Goal: Find contact information: Find contact information

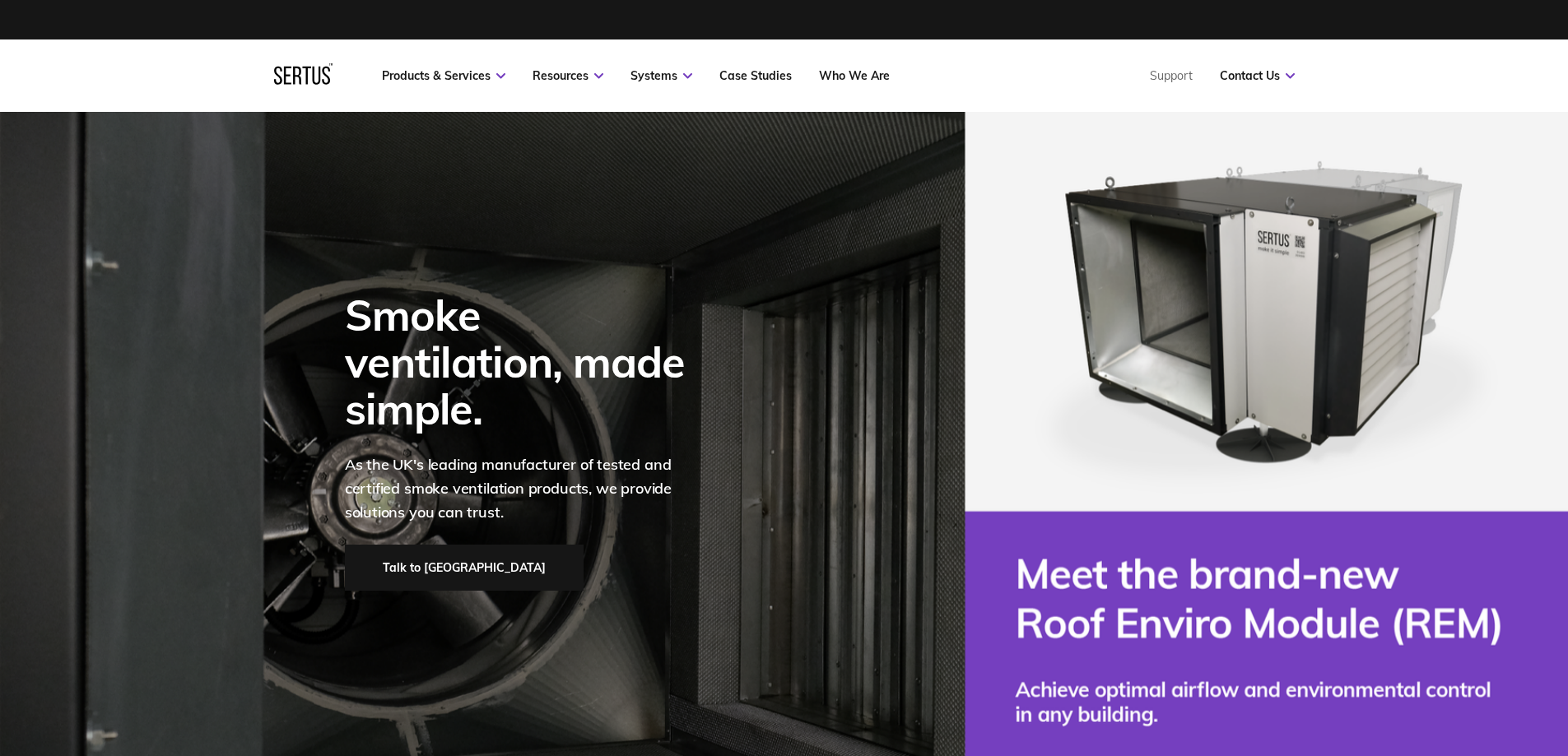
click at [435, 545] on link "Talk to [GEOGRAPHIC_DATA]" at bounding box center [464, 567] width 239 height 46
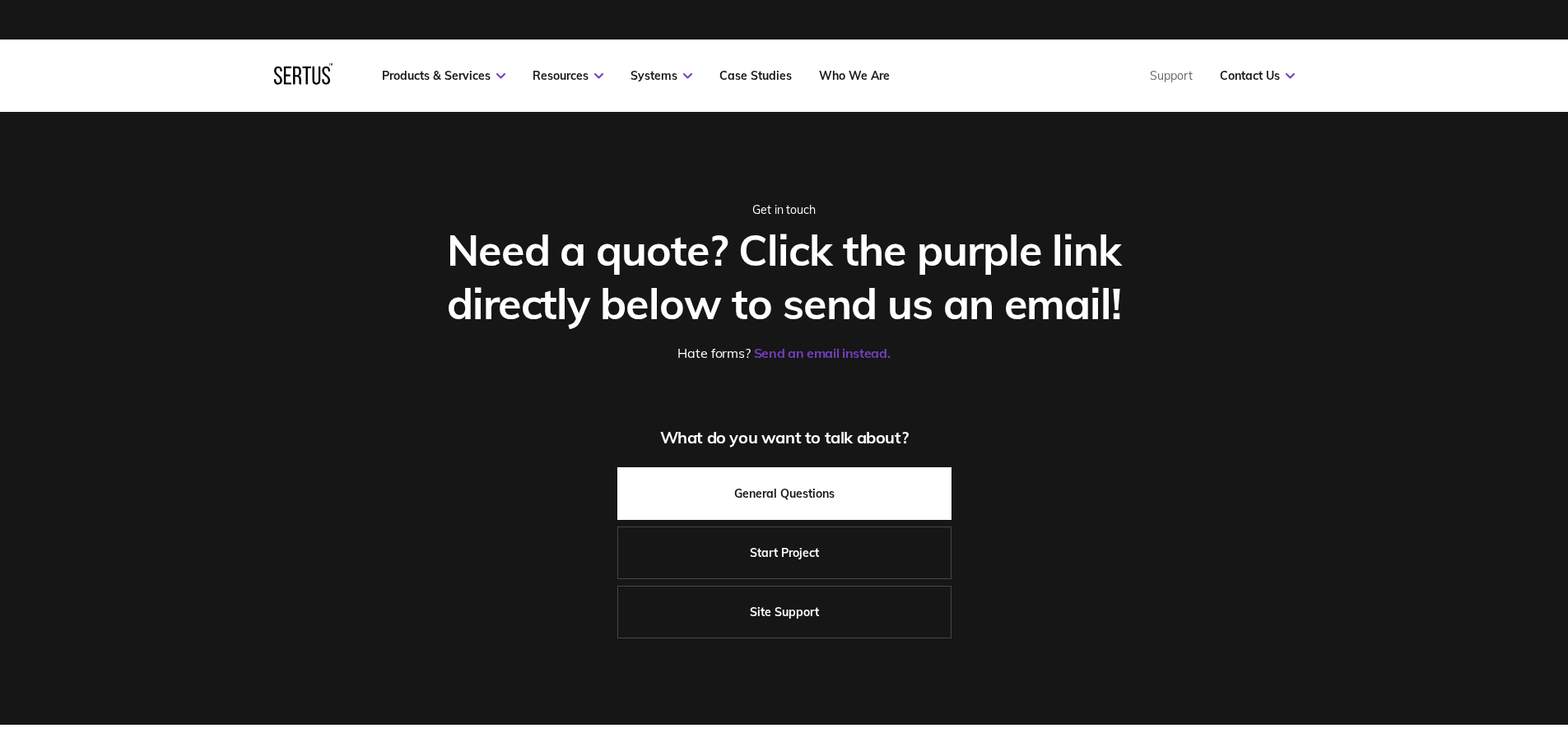
click at [738, 472] on link "General Questions" at bounding box center [784, 493] width 334 height 52
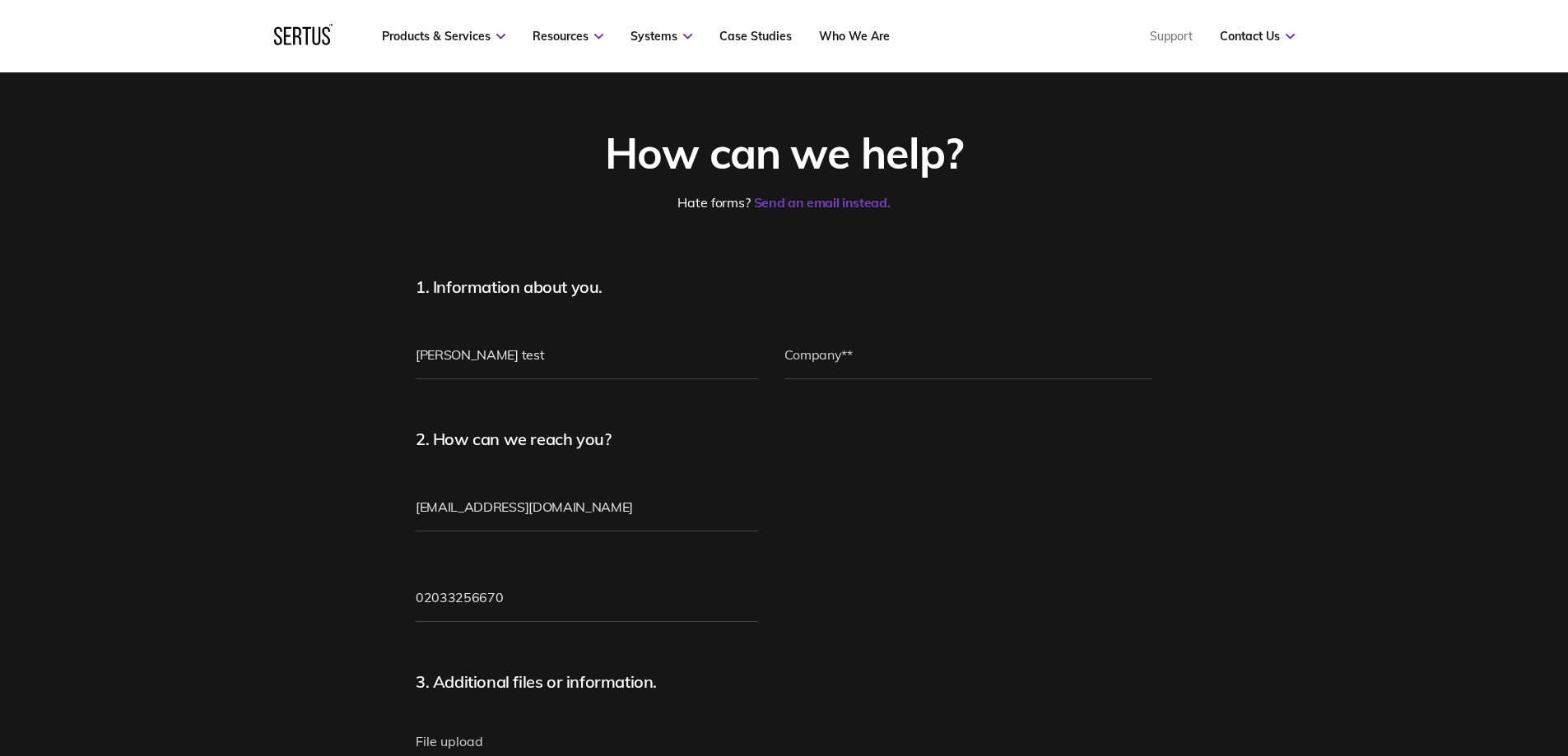
scroll to position [165, 0]
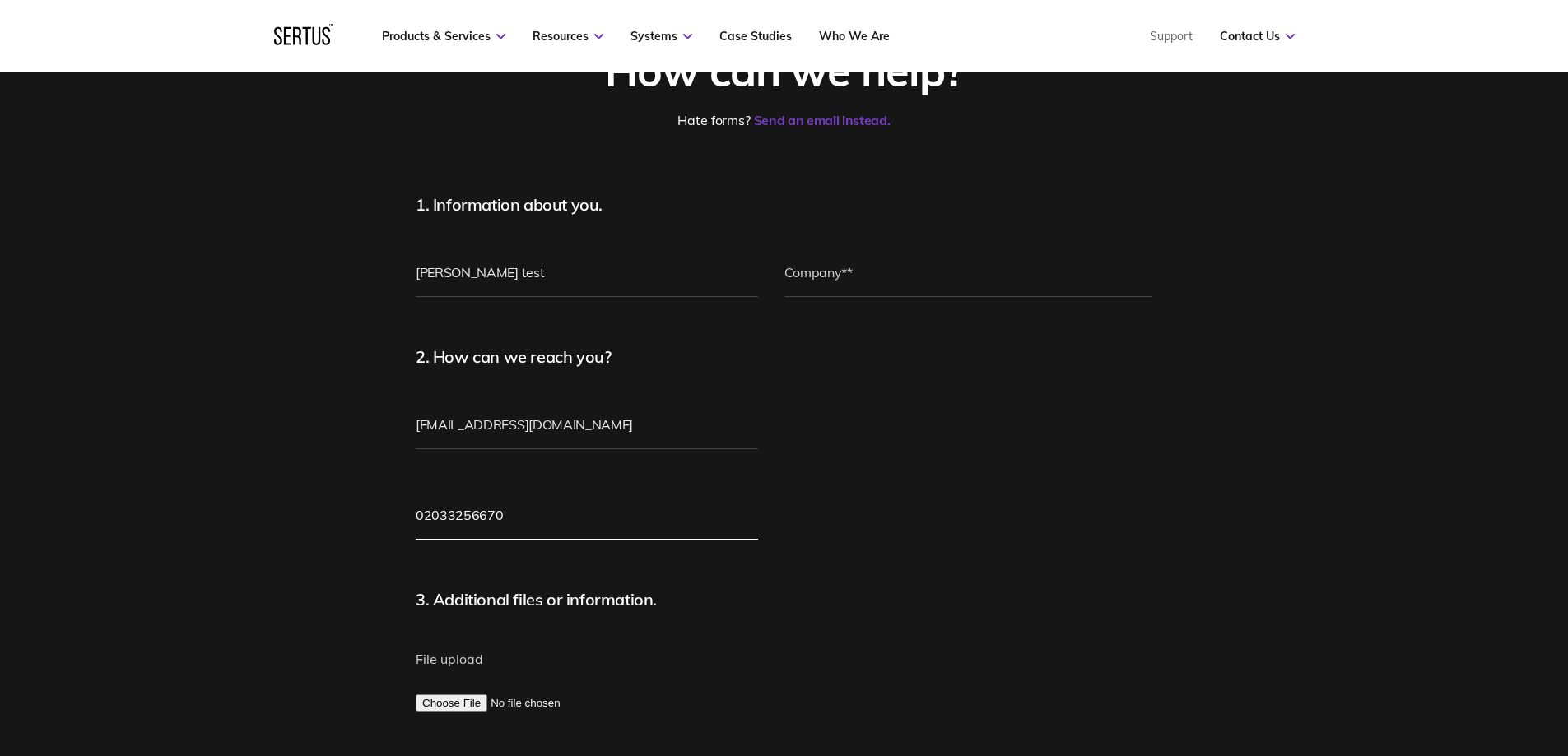
click at [641, 502] on input "02033256670" at bounding box center [587, 515] width 343 height 49
click at [919, 277] on input "text" at bounding box center [968, 272] width 369 height 49
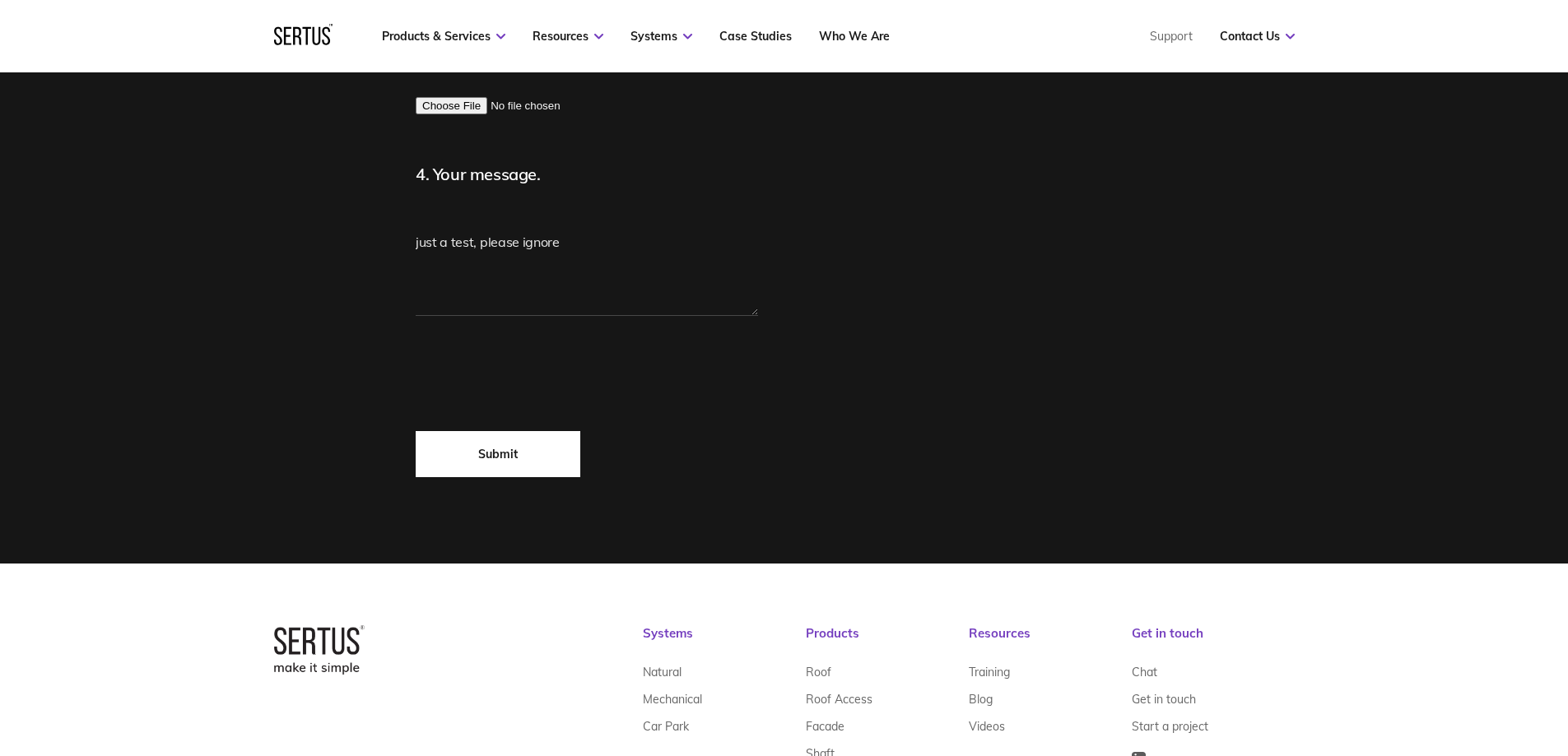
scroll to position [1018, 0]
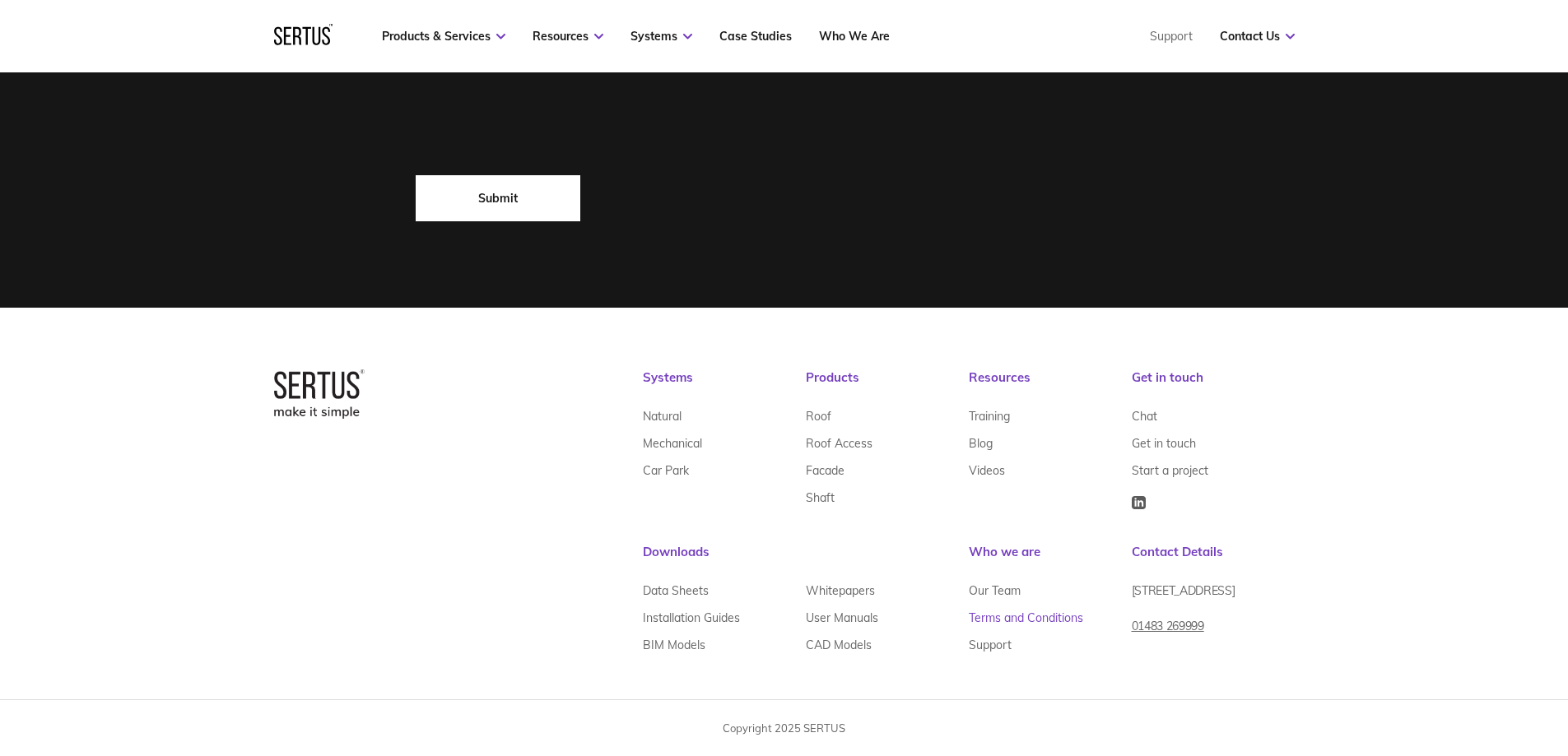
click at [1005, 615] on link "Terms and Conditions" at bounding box center [1026, 617] width 115 height 27
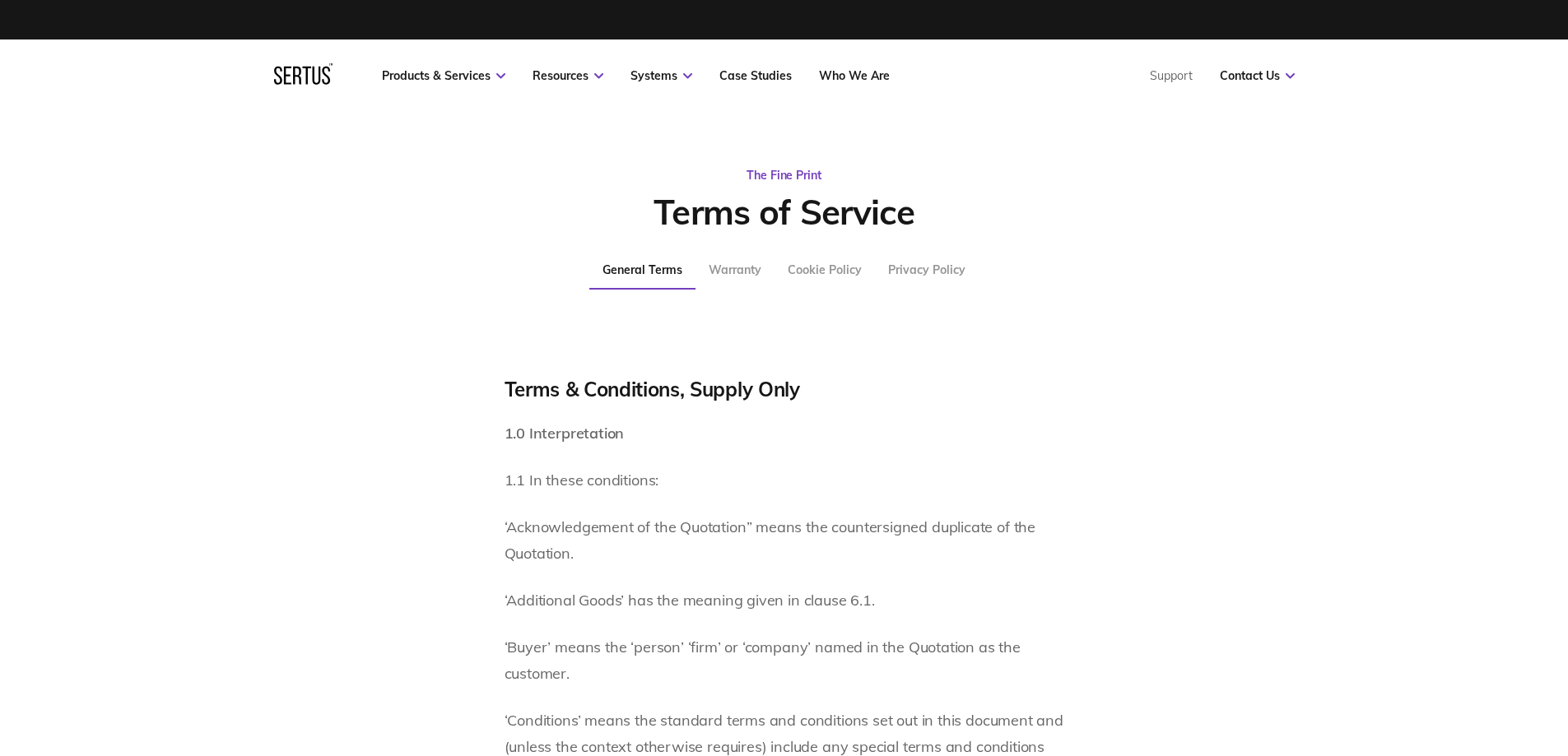
click at [937, 264] on div "Privacy Policy" at bounding box center [926, 270] width 77 height 15
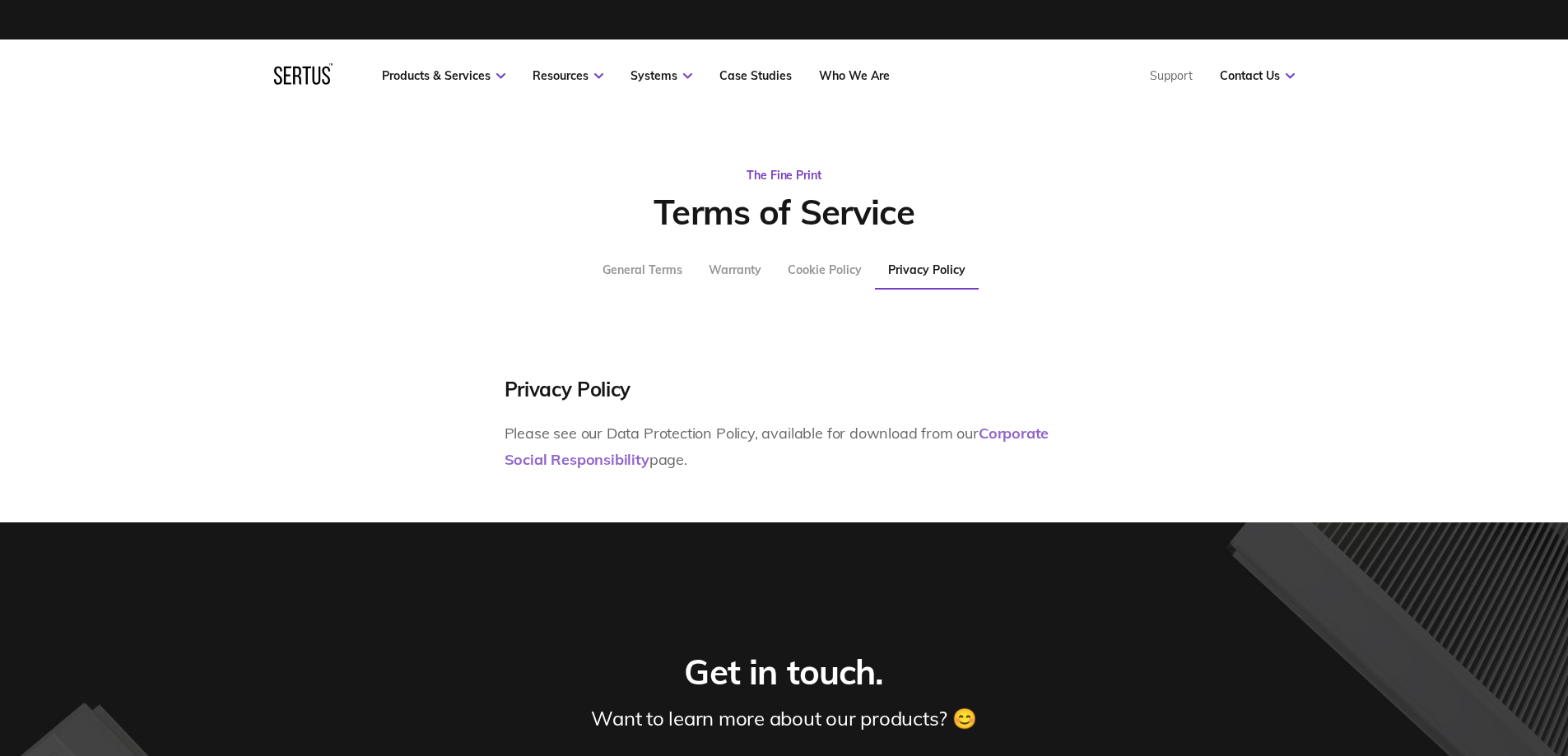
click at [1010, 431] on link "Corporate Social Responsibility" at bounding box center [776, 446] width 545 height 45
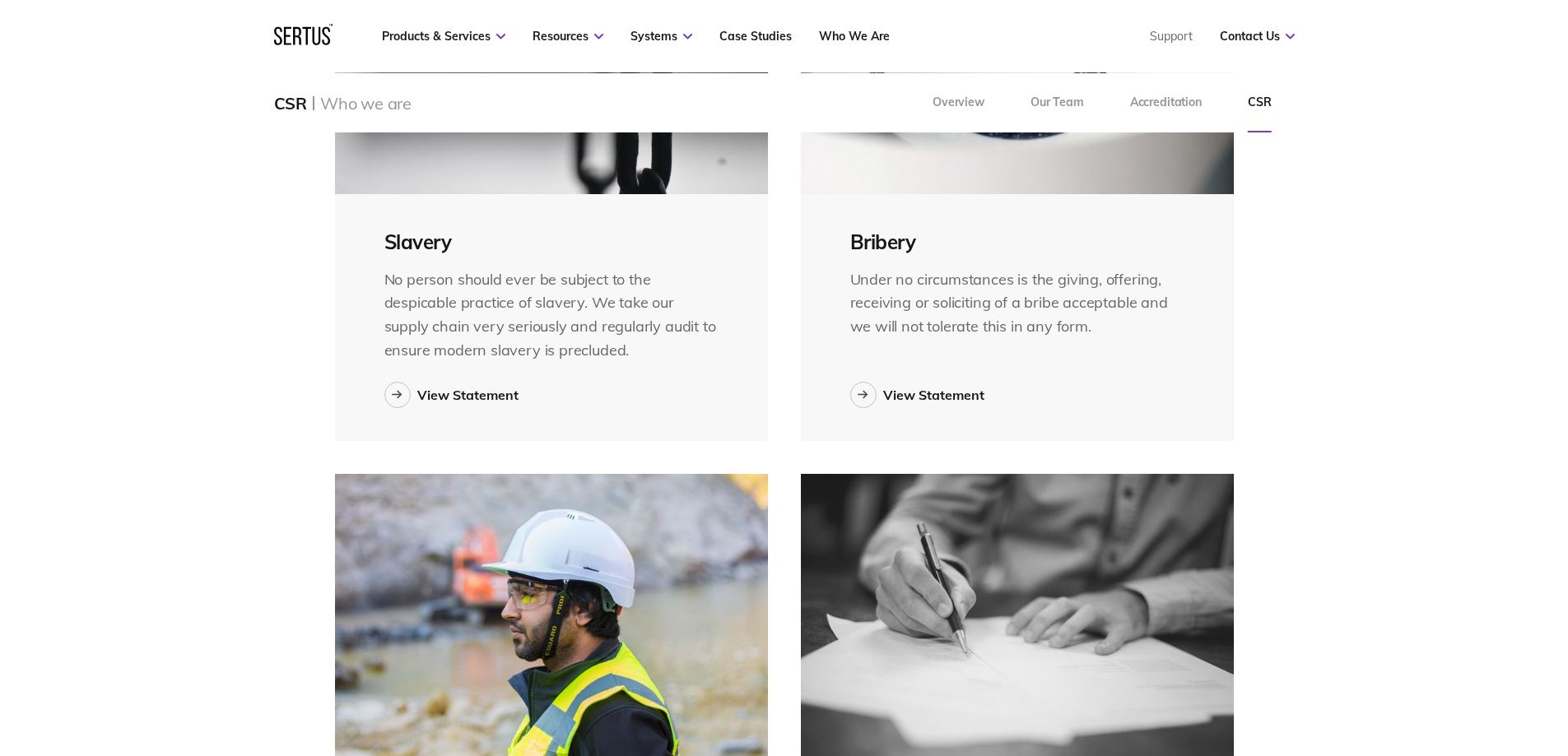
scroll to position [1646, 0]
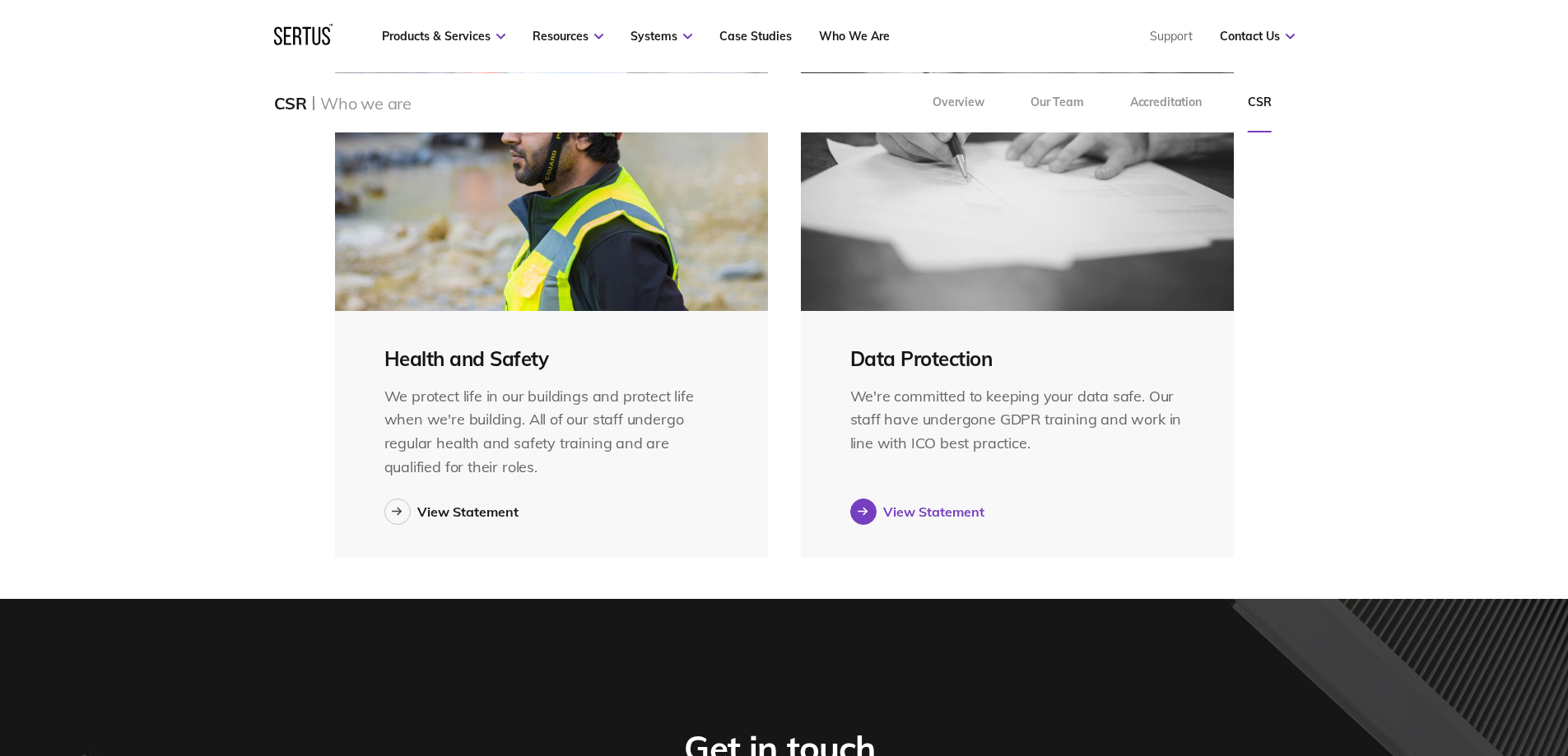
click at [962, 511] on div "View Statement" at bounding box center [934, 511] width 101 height 17
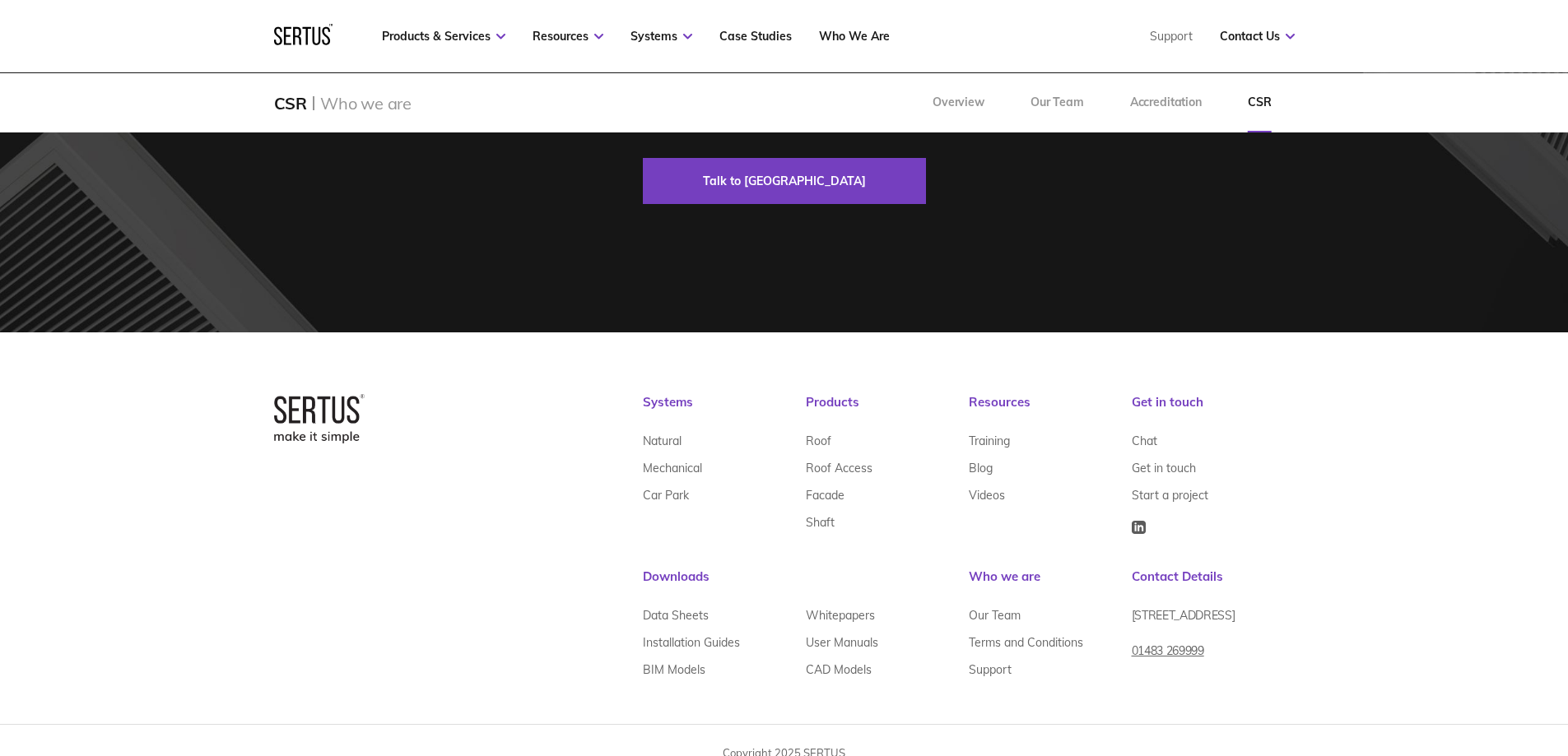
scroll to position [2360, 0]
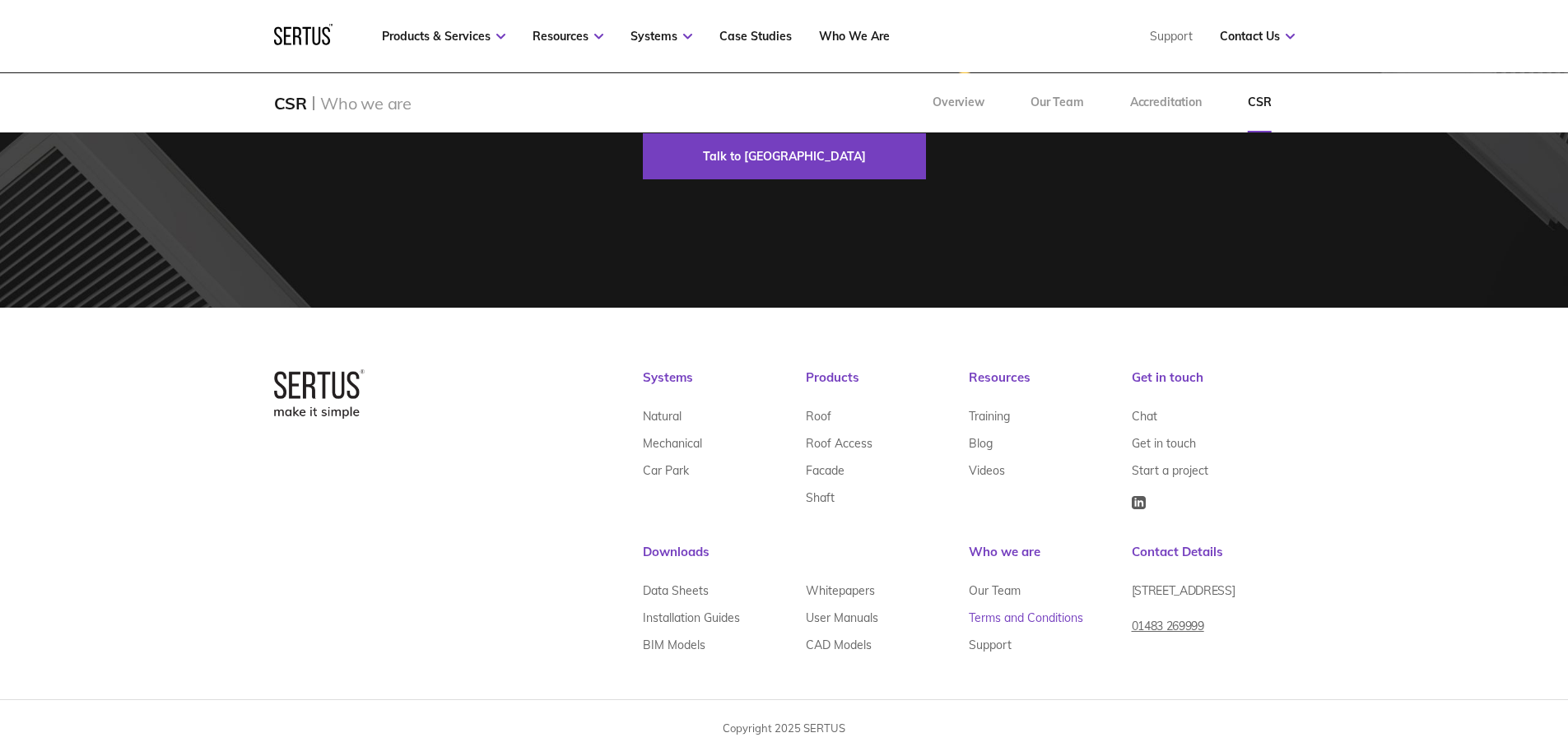
click at [1032, 613] on link "Terms and Conditions" at bounding box center [1026, 617] width 115 height 27
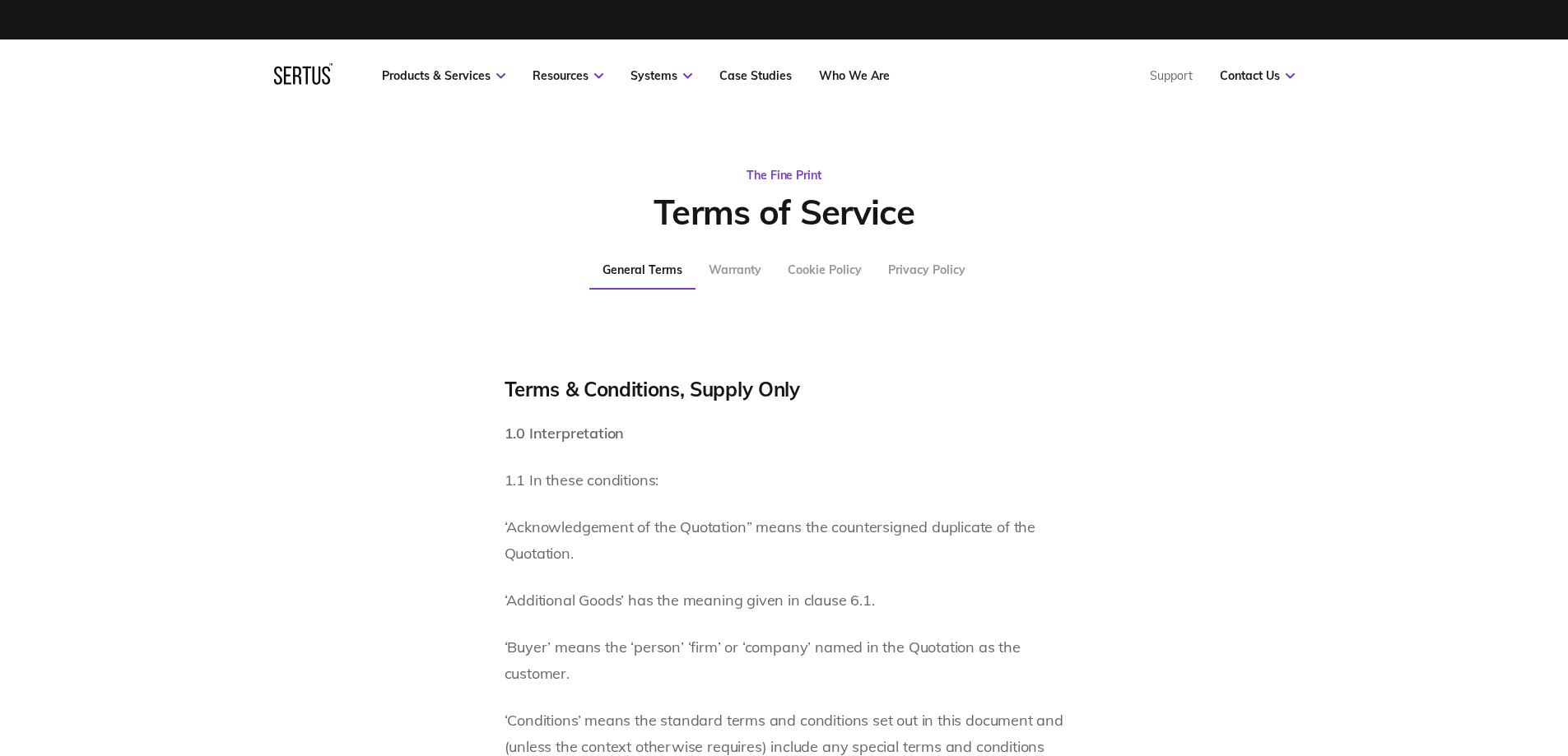
click at [926, 269] on div "Privacy Policy" at bounding box center [926, 270] width 77 height 15
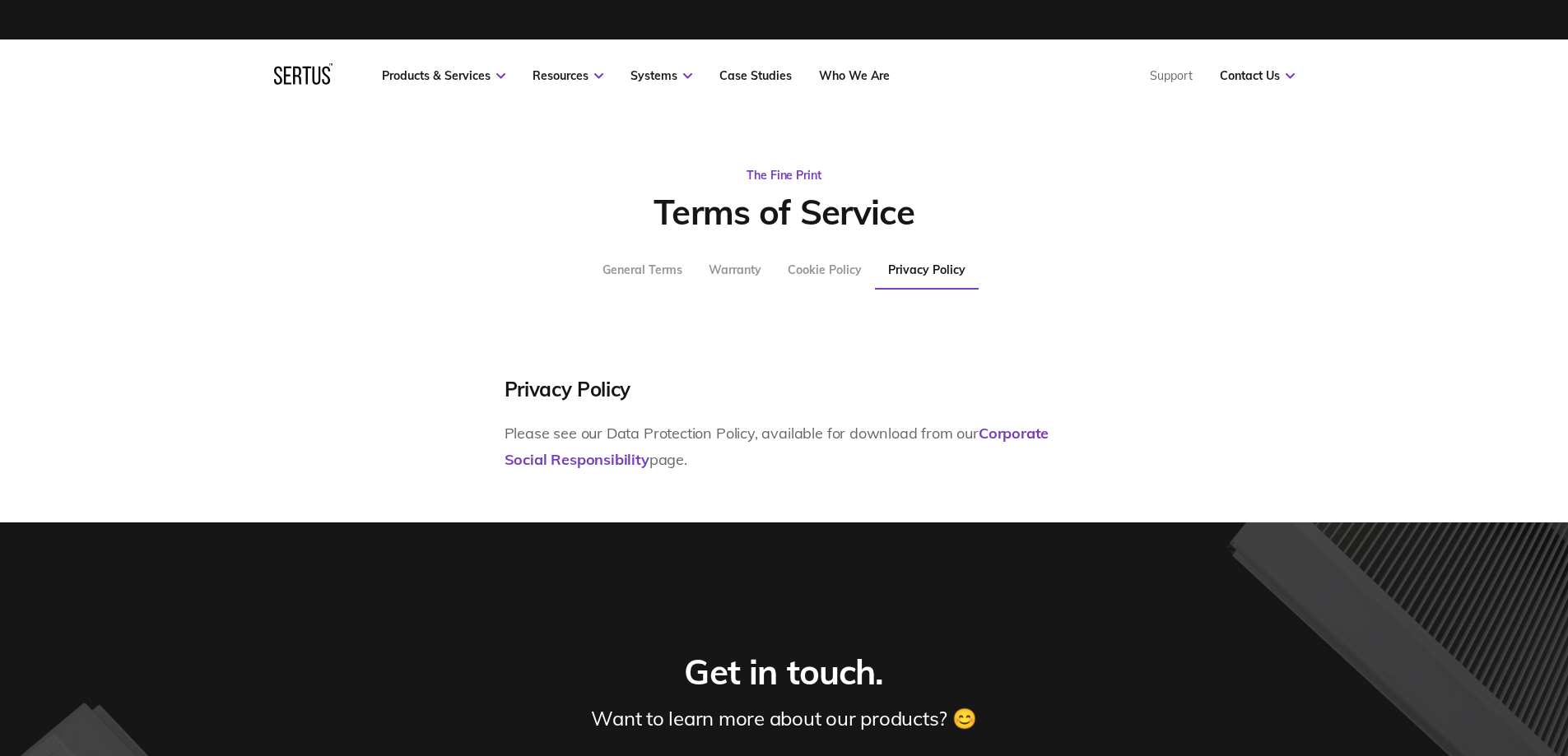
click at [639, 268] on div "General Terms" at bounding box center [642, 270] width 80 height 15
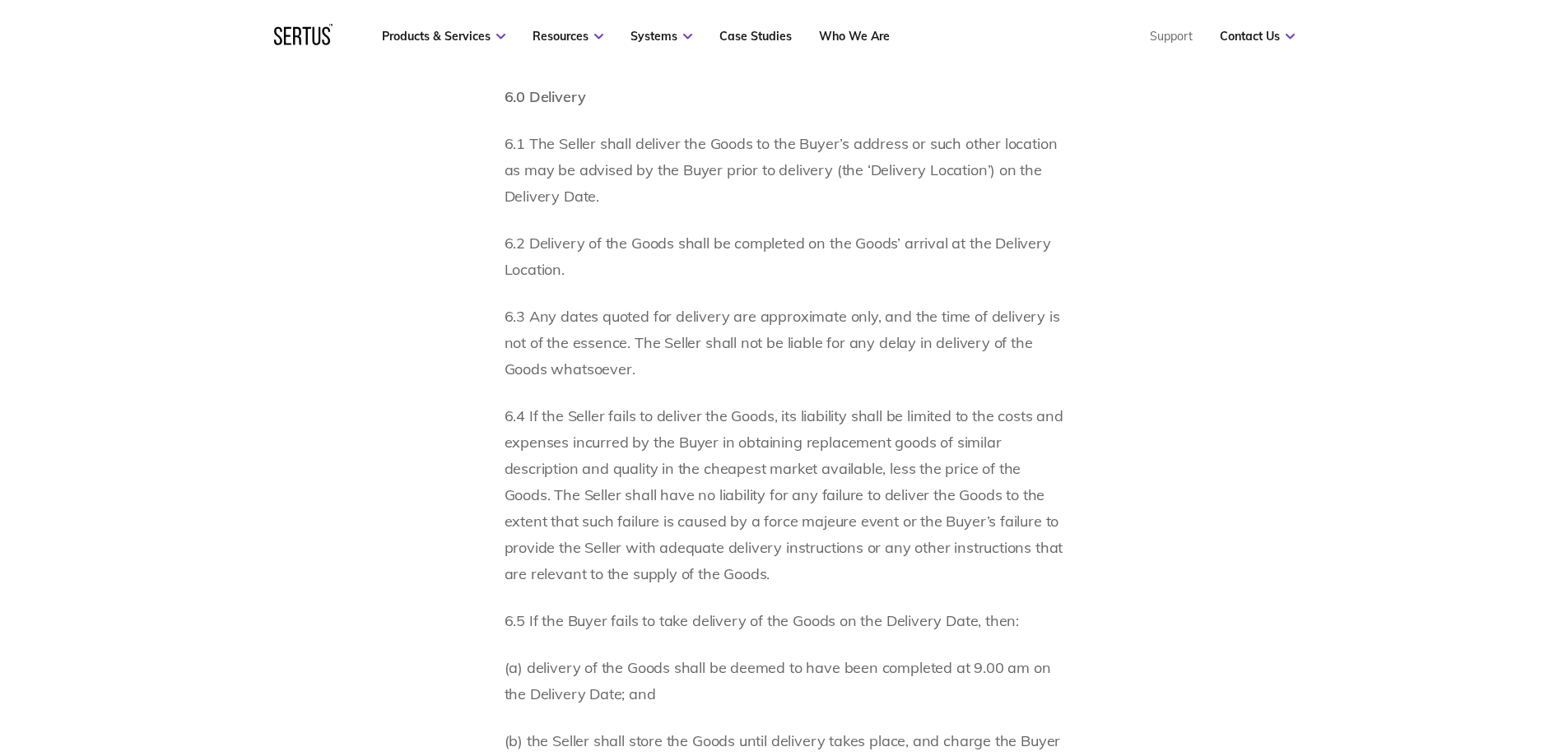
scroll to position [5677, 0]
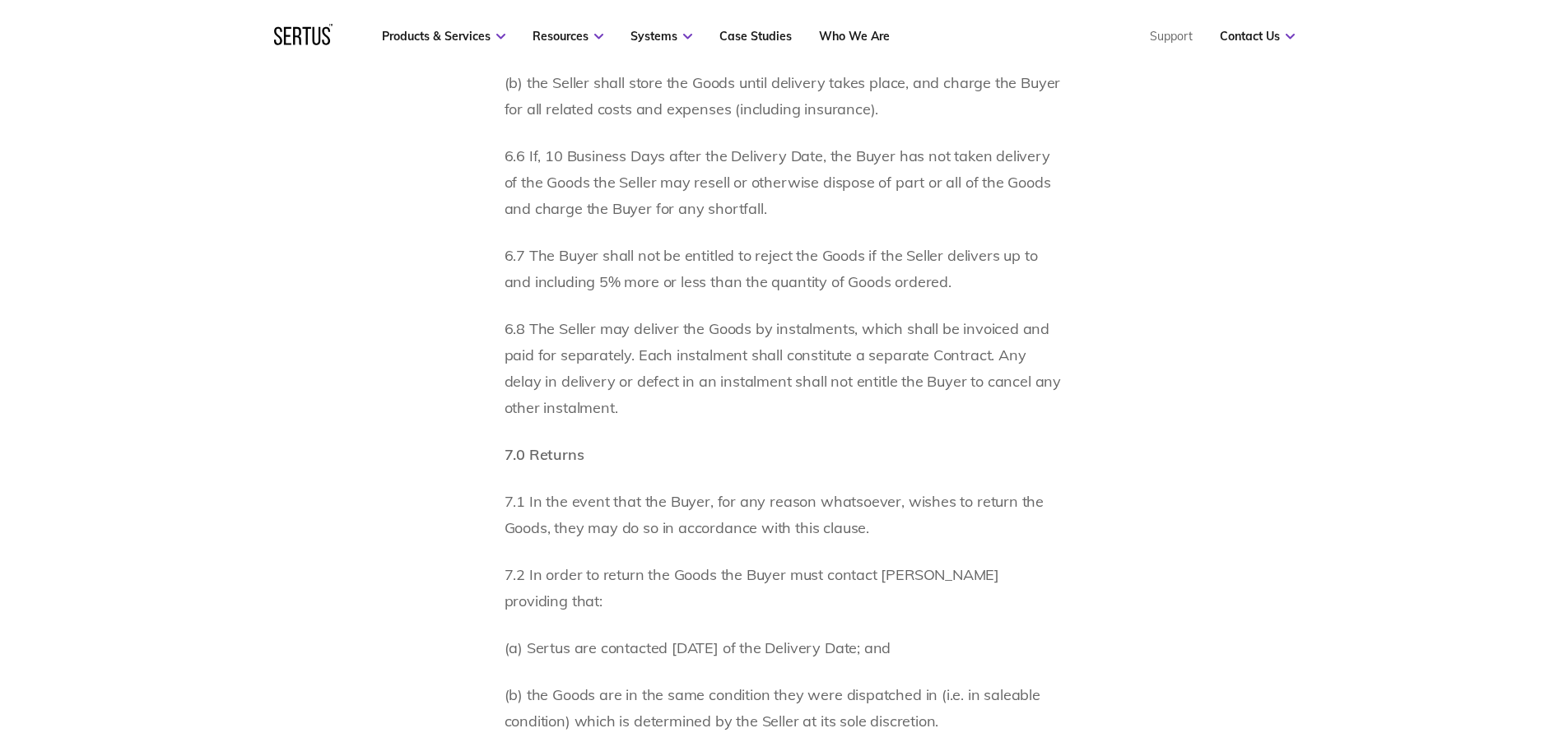
click at [310, 38] on icon at bounding box center [303, 35] width 58 height 22
